Goal: Information Seeking & Learning: Learn about a topic

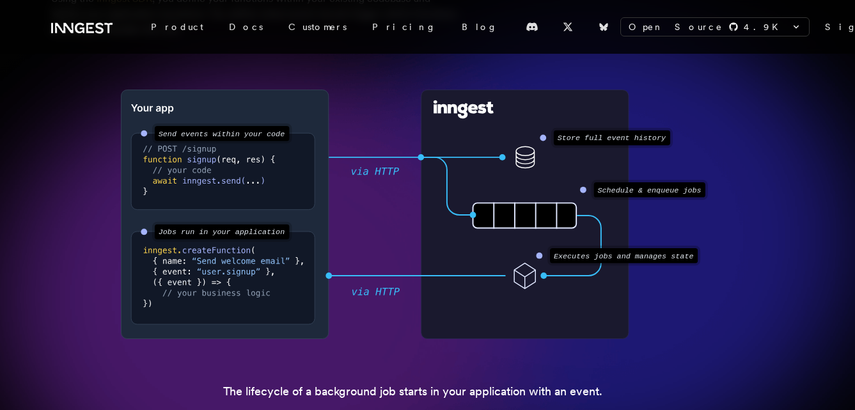
scroll to position [228, 0]
click at [253, 134] on text "Send events within your code" at bounding box center [221, 134] width 126 height 9
click at [249, 104] on rect at bounding box center [224, 215] width 207 height 249
click at [142, 133] on circle at bounding box center [144, 134] width 6 height 6
click at [141, 232] on circle at bounding box center [144, 233] width 6 height 6
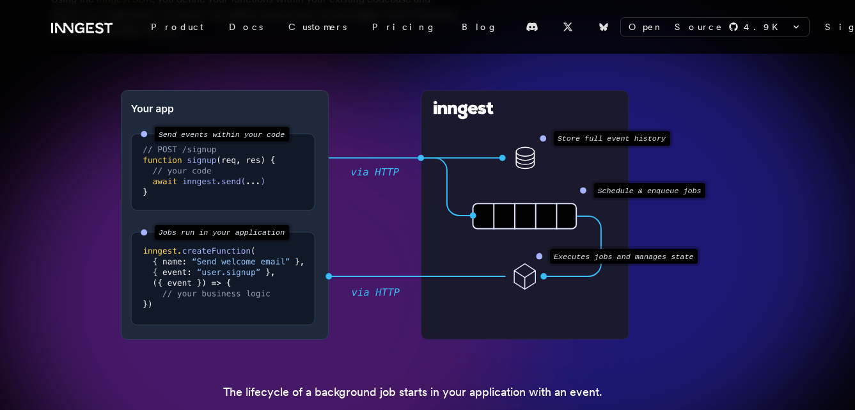
click at [114, 249] on div ".svg-animate-ping { animation: svg-ping cubic-bezier(0,0,.2,1) 2s infinite; } @…" at bounding box center [427, 215] width 753 height 294
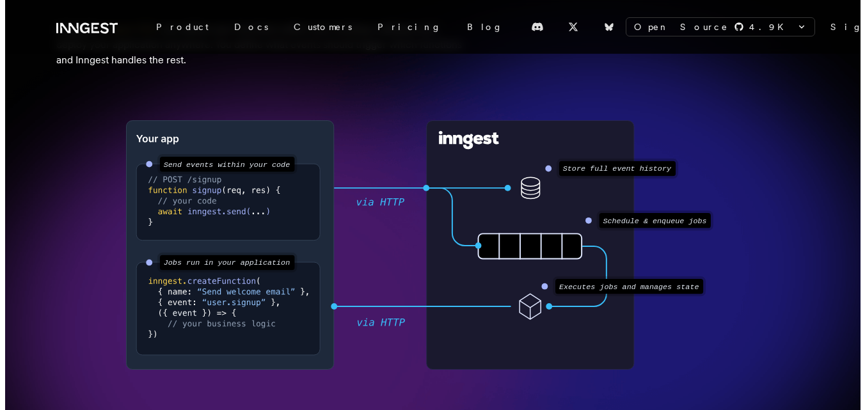
scroll to position [201, 0]
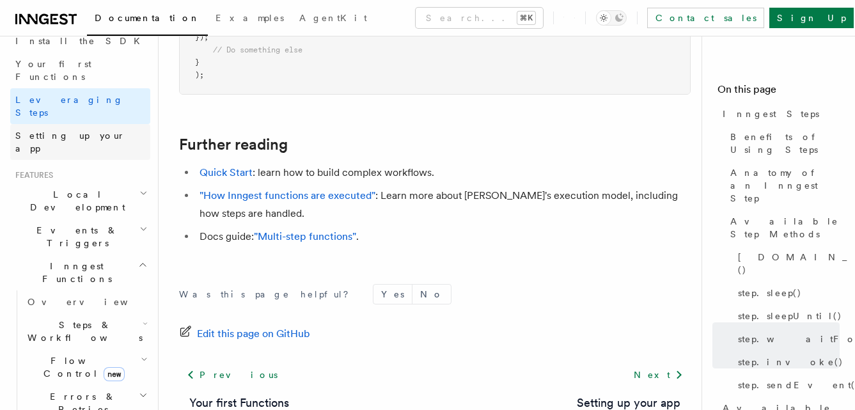
scroll to position [162, 0]
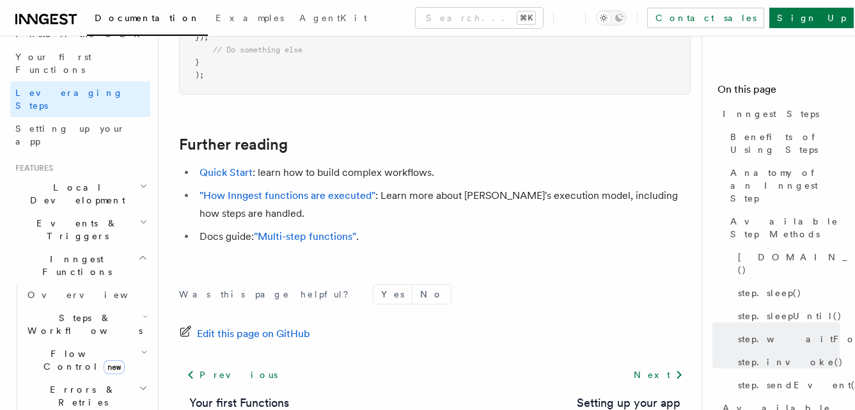
click at [121, 306] on h2 "Steps & Workflows" at bounding box center [86, 324] width 128 height 36
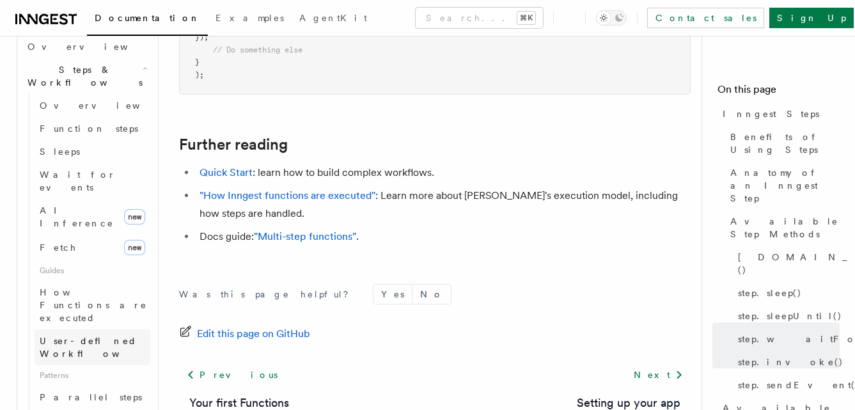
scroll to position [411, 0]
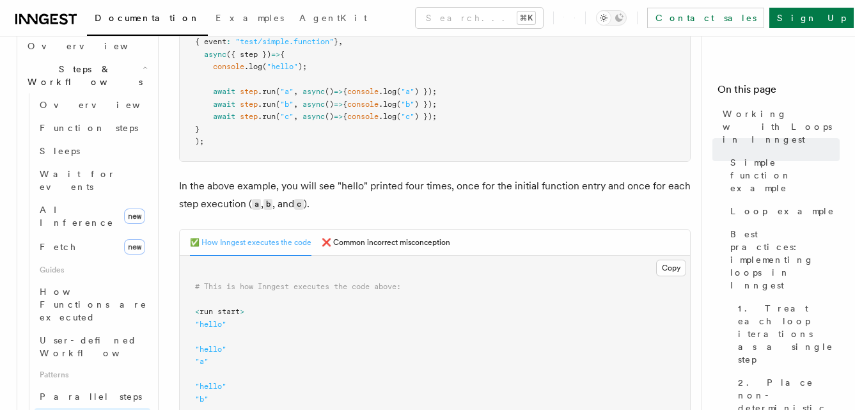
scroll to position [423, 0]
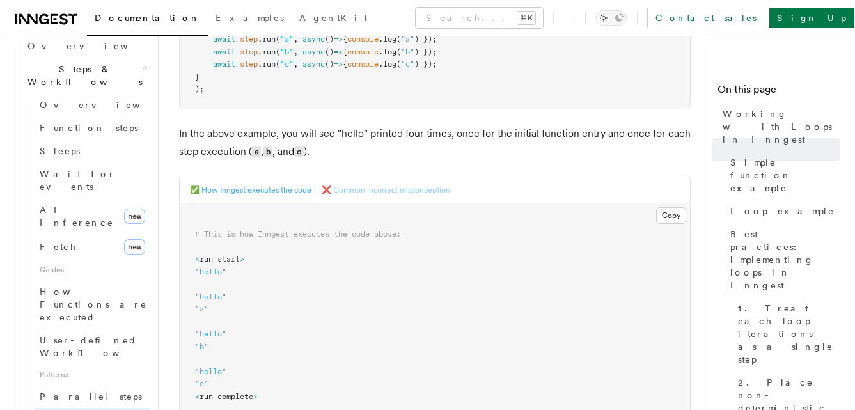
click at [382, 194] on button "❌ Common incorrect misconception" at bounding box center [386, 190] width 129 height 26
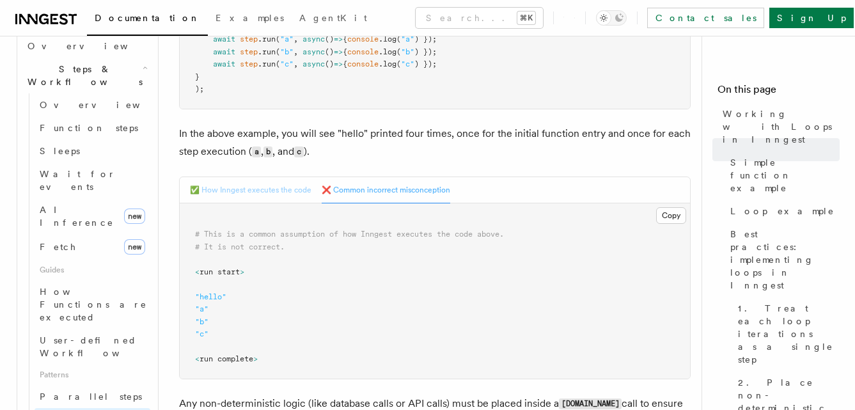
click at [260, 194] on button "✅ How Inngest executes the code" at bounding box center [251, 190] width 122 height 26
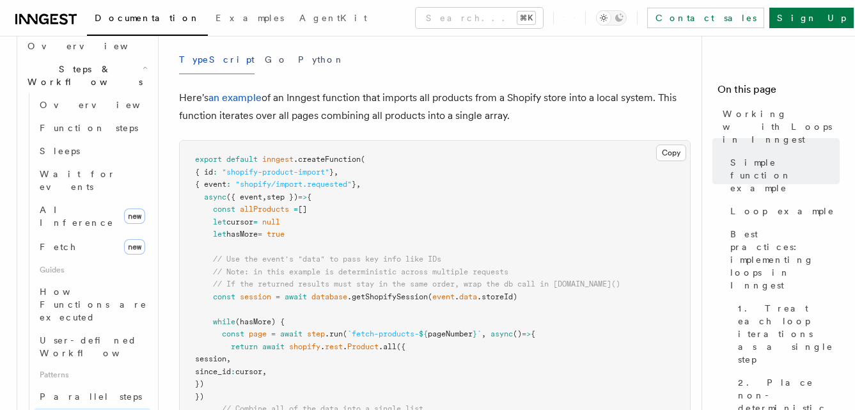
scroll to position [1255, 0]
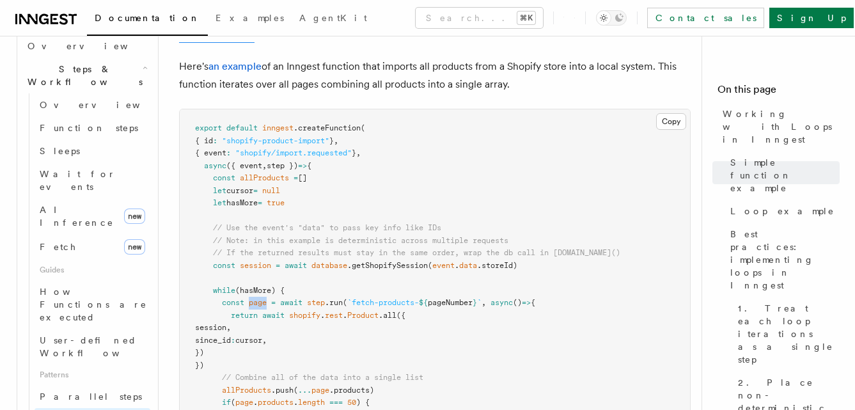
drag, startPoint x: 251, startPoint y: 303, endPoint x: 267, endPoint y: 303, distance: 16.0
click at [267, 303] on span "page" at bounding box center [258, 302] width 18 height 9
click at [303, 294] on pre "export default inngest .createFunction ( { id : "shopify-product-import" } , { …" at bounding box center [435, 321] width 510 height 425
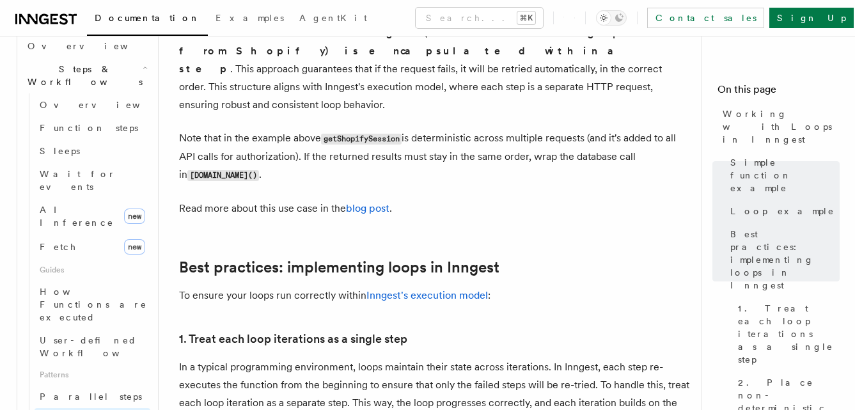
scroll to position [1802, 0]
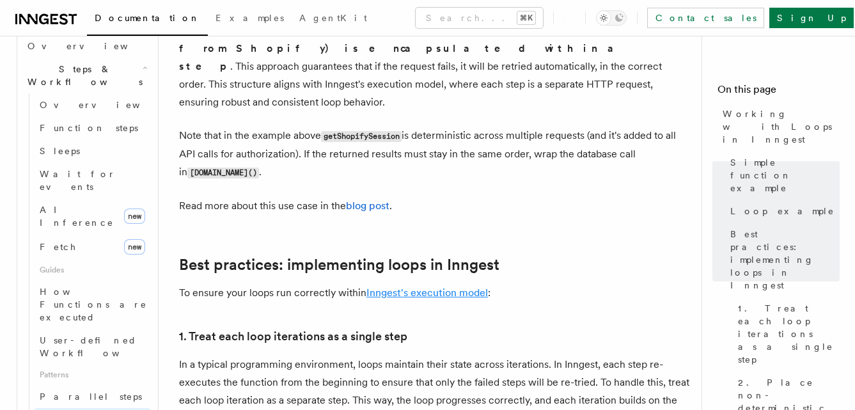
click at [383, 287] on link "Inngest's execution model" at bounding box center [427, 293] width 122 height 12
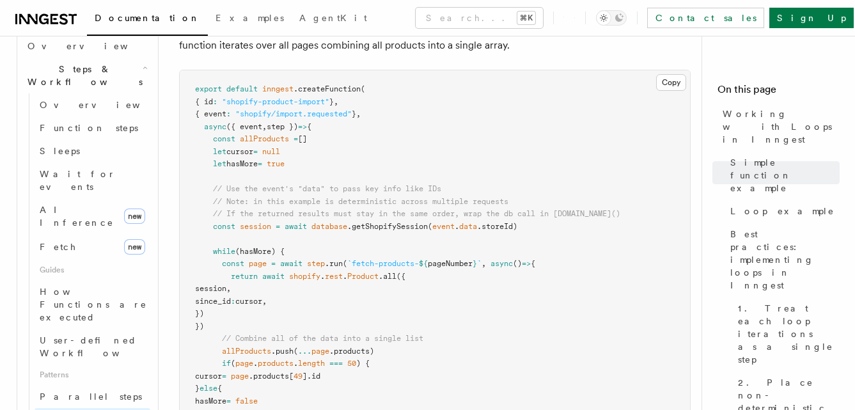
scroll to position [1282, 0]
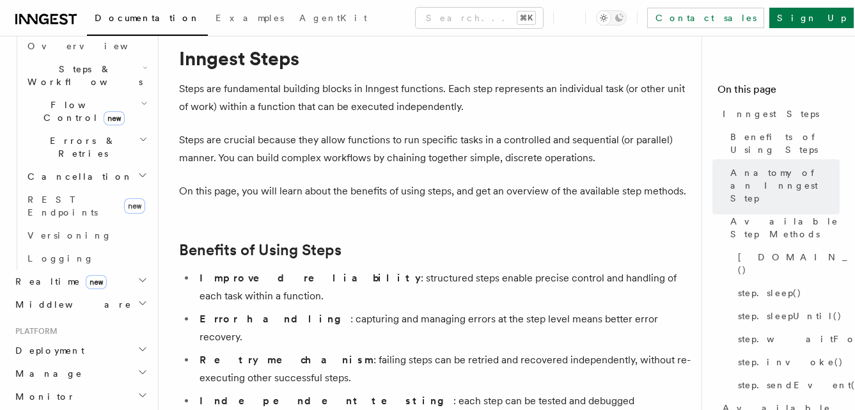
scroll to position [26, 0]
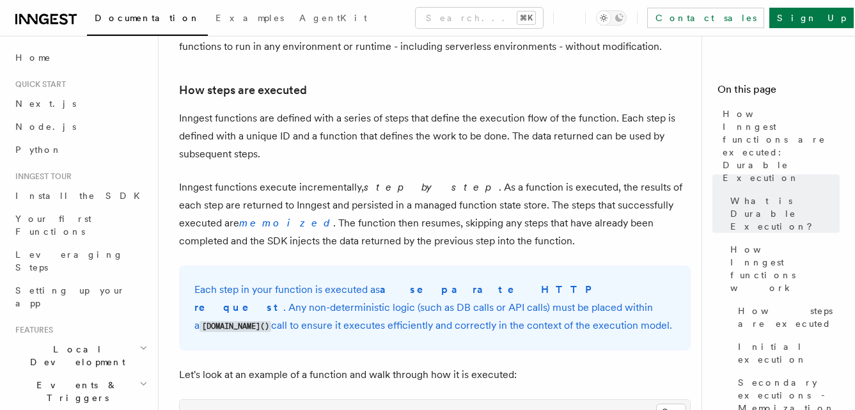
scroll to position [924, 0]
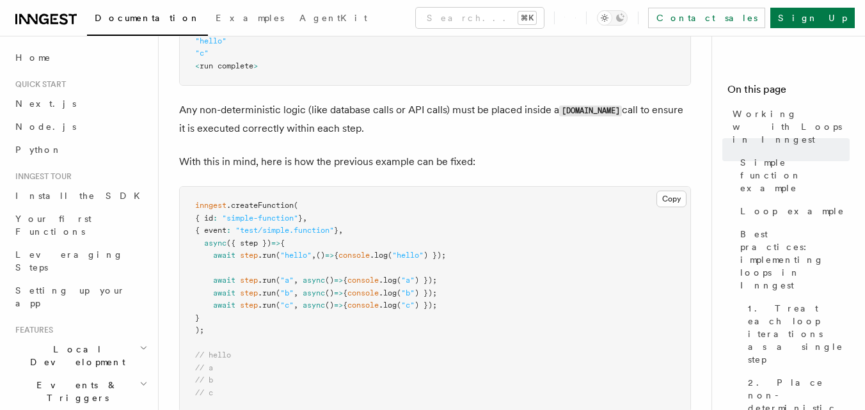
scroll to position [784, 0]
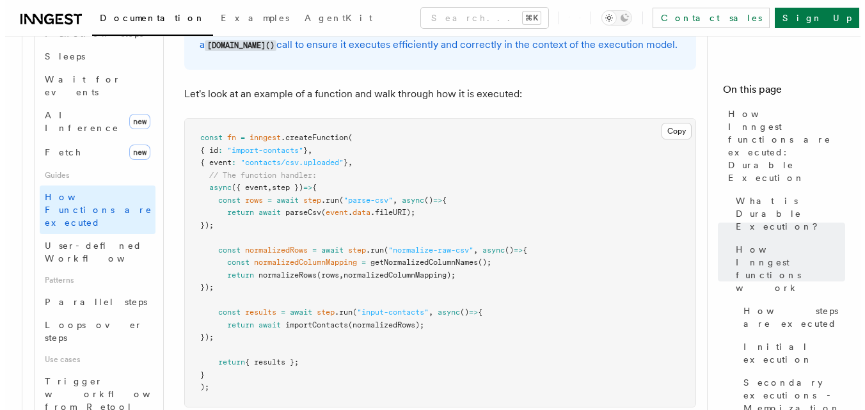
scroll to position [1202, 0]
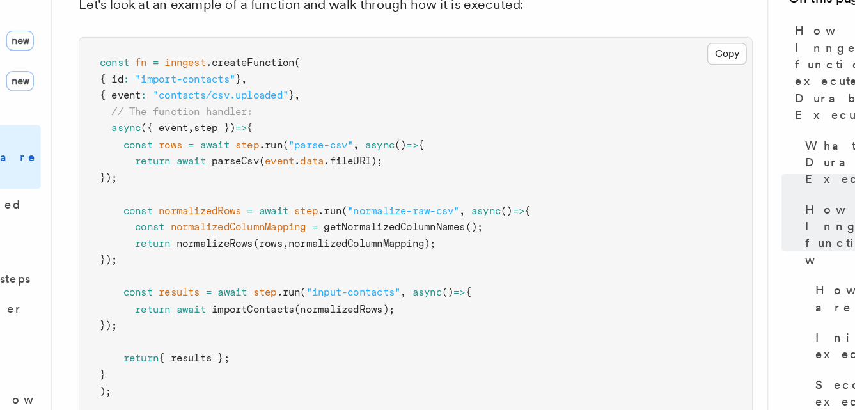
click at [536, 246] on pre "const fn = inngest .createFunction ( { id : "import-contacts" } , { event : "co…" at bounding box center [435, 264] width 510 height 288
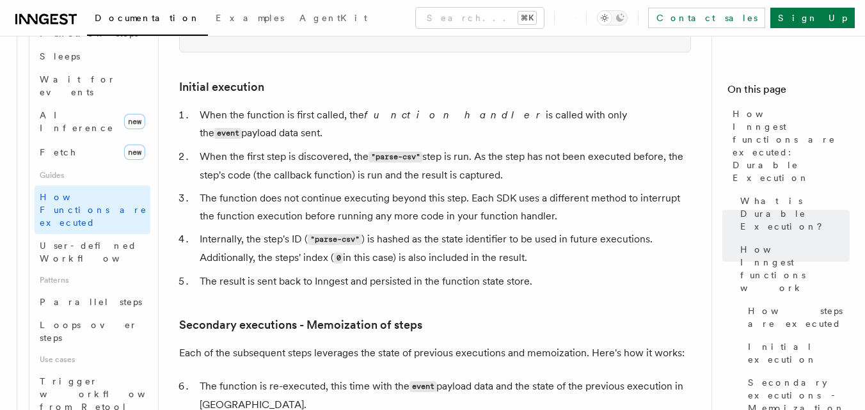
scroll to position [1569, 0]
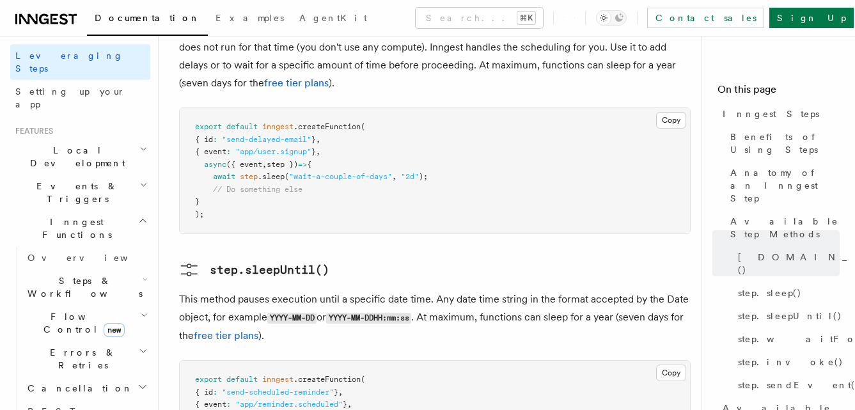
scroll to position [193, 0]
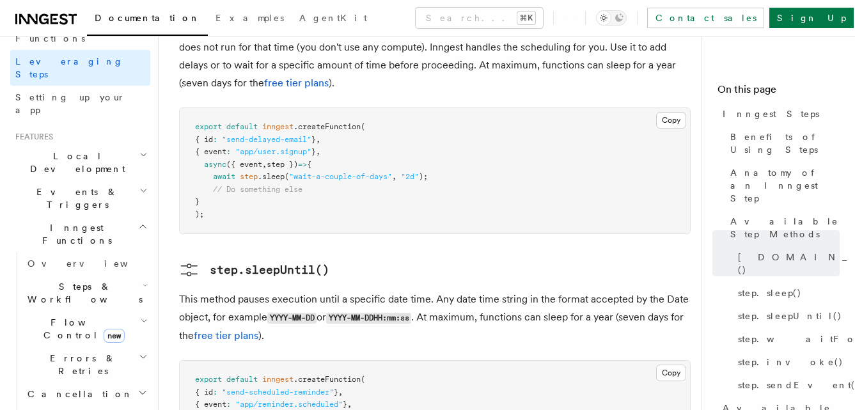
click at [97, 180] on h2 "Events & Triggers" at bounding box center [80, 198] width 140 height 36
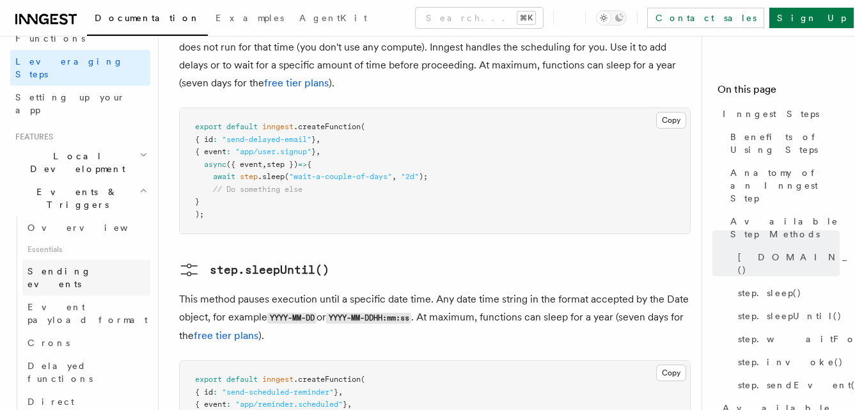
click at [75, 266] on span "Sending events" at bounding box center [60, 277] width 64 height 23
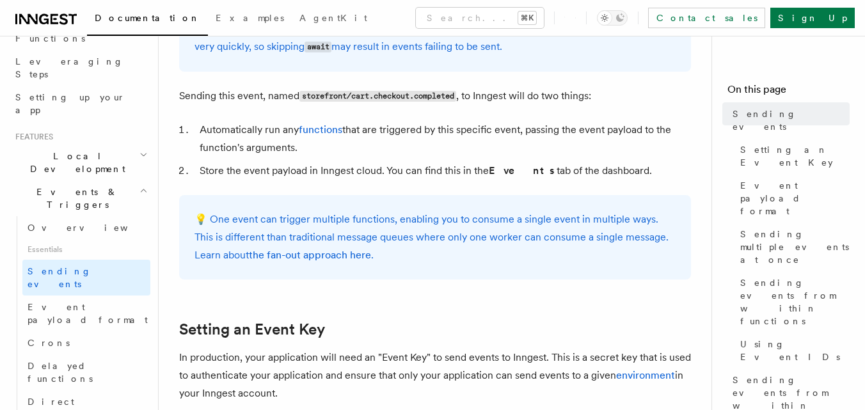
scroll to position [752, 0]
